Goal: Task Accomplishment & Management: Manage account settings

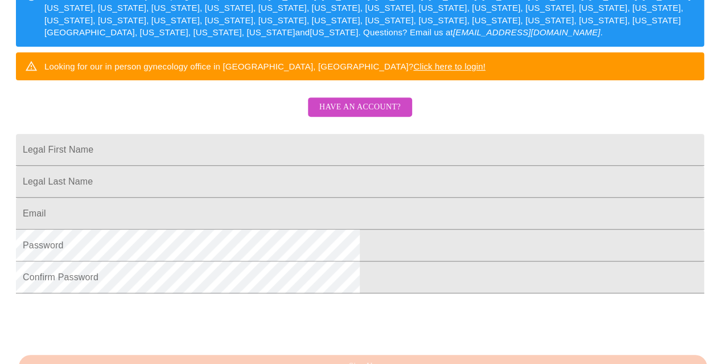
click at [362, 114] on span "Have an account?" at bounding box center [359, 107] width 81 height 14
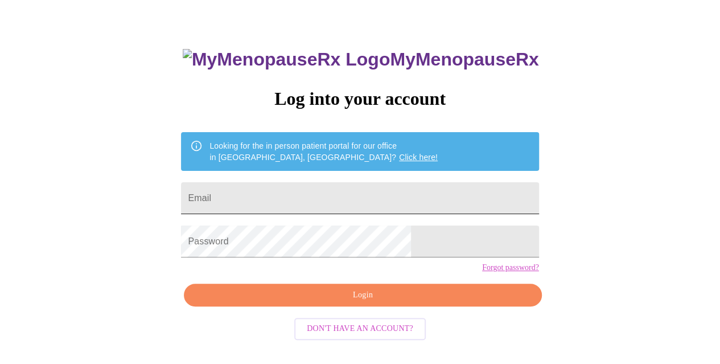
click at [402, 186] on input "Email" at bounding box center [360, 198] width 358 height 32
type input "[EMAIL_ADDRESS][DOMAIN_NAME]"
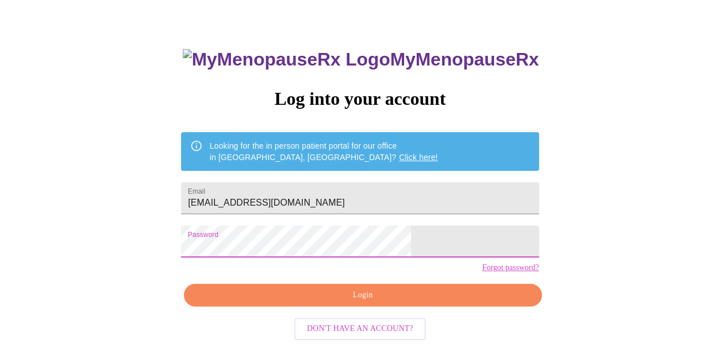
click at [386, 302] on span "Login" at bounding box center [362, 295] width 331 height 14
click at [323, 302] on span "Login" at bounding box center [362, 295] width 331 height 14
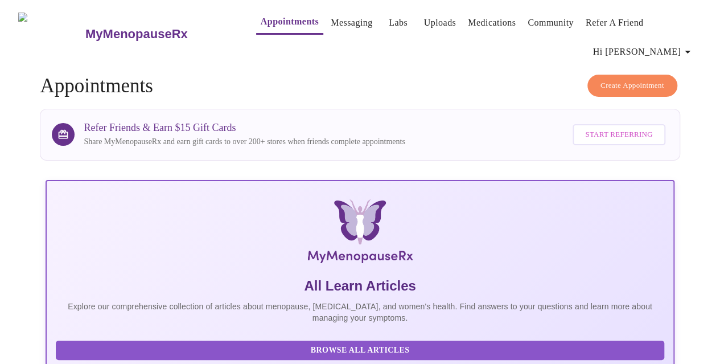
click at [689, 47] on icon "button" at bounding box center [688, 52] width 14 height 14
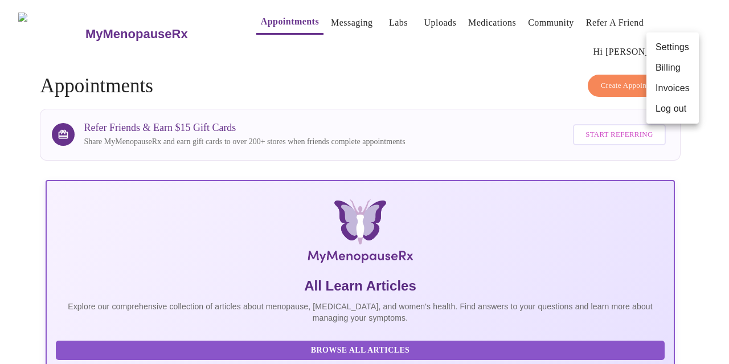
click at [675, 71] on li "Billing" at bounding box center [672, 68] width 52 height 20
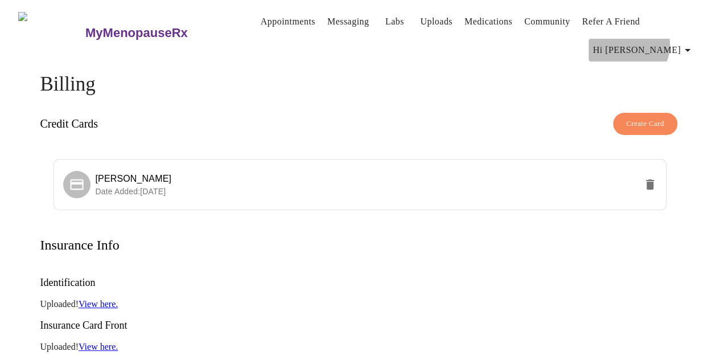
click at [679, 42] on span "Hi [PERSON_NAME]" at bounding box center [643, 50] width 101 height 16
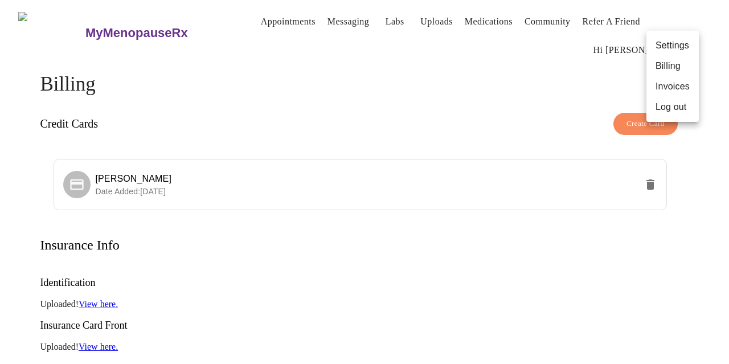
click at [671, 88] on li "Invoices" at bounding box center [672, 86] width 52 height 20
